Goal: Entertainment & Leisure: Consume media (video, audio)

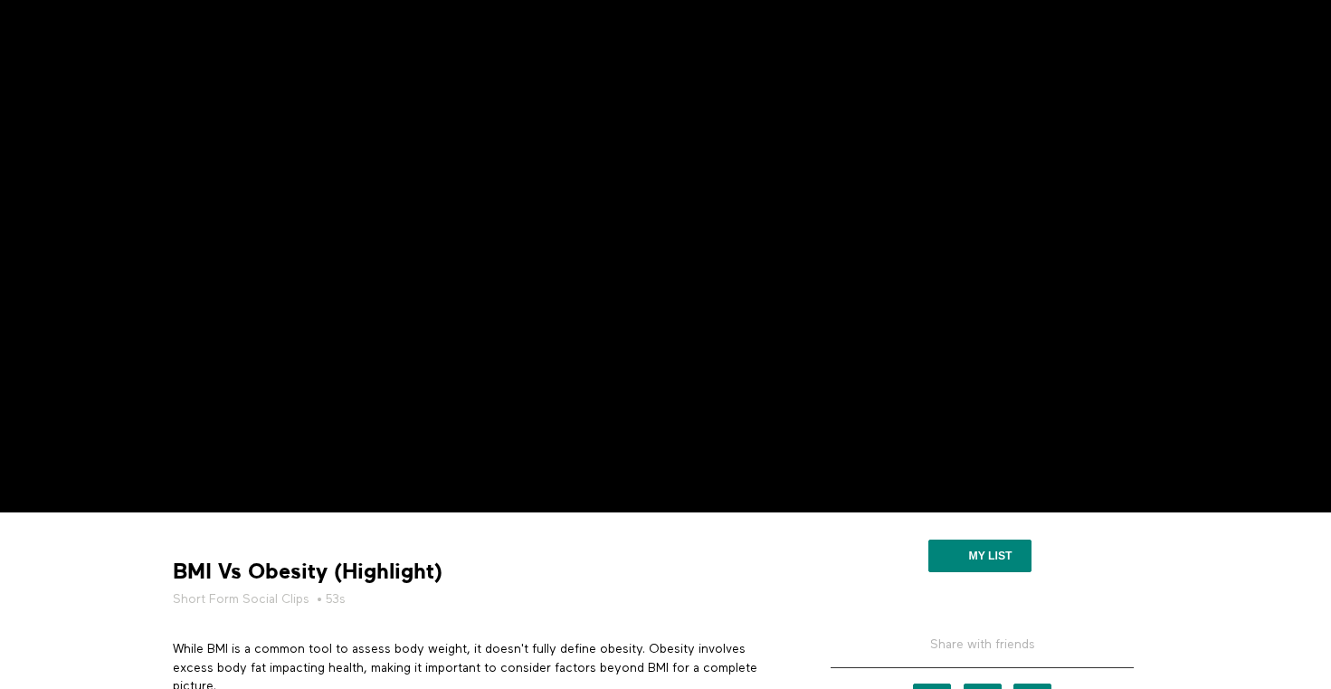
scroll to position [140, 0]
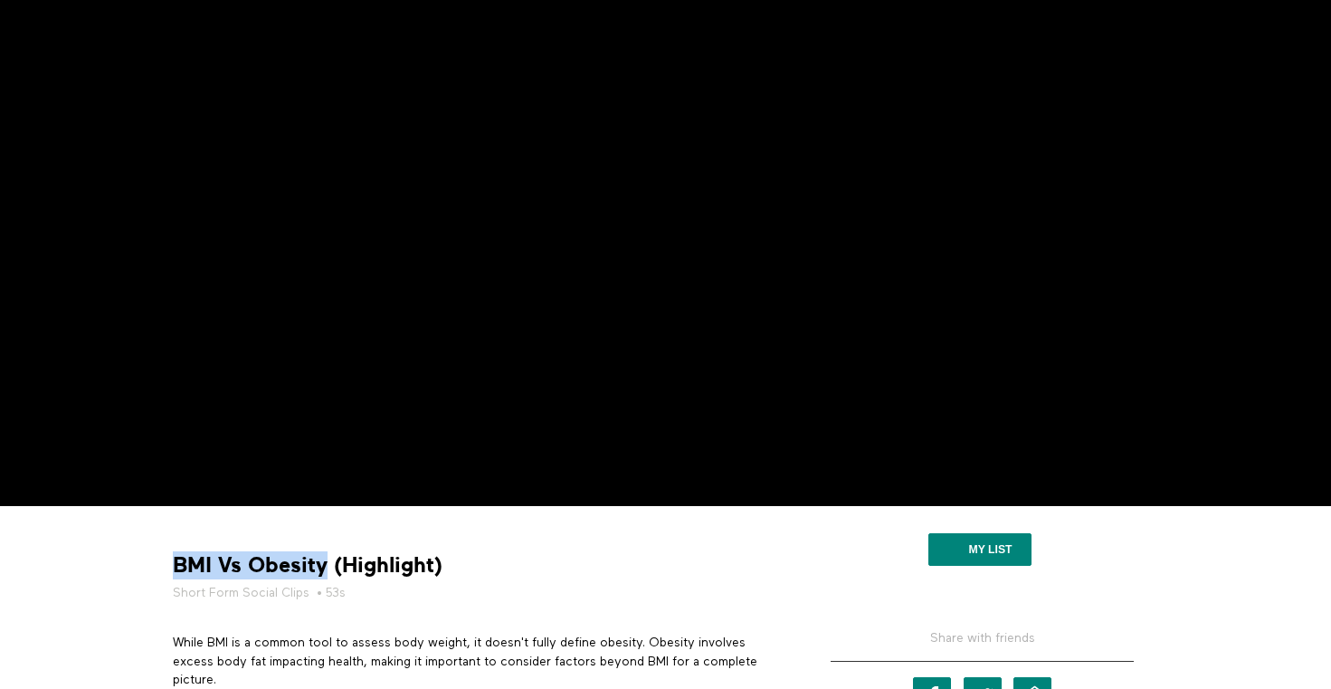
drag, startPoint x: 172, startPoint y: 561, endPoint x: 323, endPoint y: 558, distance: 151.1
click at [323, 558] on strong "BMI Vs Obesity (Highlight)" at bounding box center [308, 565] width 270 height 28
copy strong "BMI Vs Obesity"
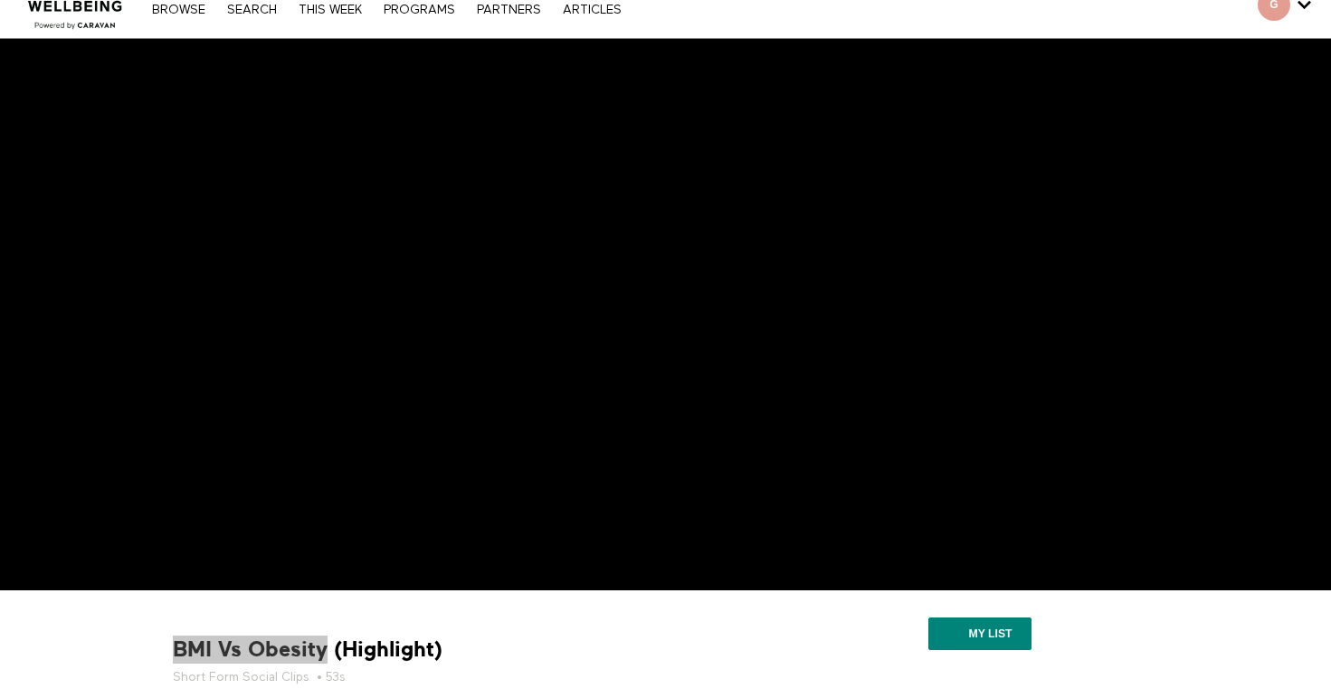
scroll to position [21, 0]
